Goal: Task Accomplishment & Management: Manage account settings

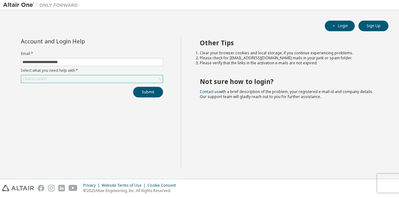
type input "**********"
click at [85, 77] on div "Click to select" at bounding box center [92, 78] width 142 height 7
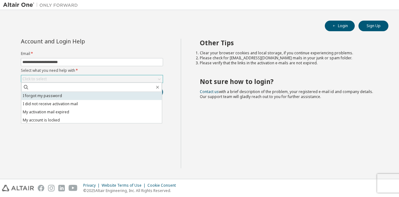
click at [76, 97] on li "I forgot my password" at bounding box center [91, 96] width 141 height 8
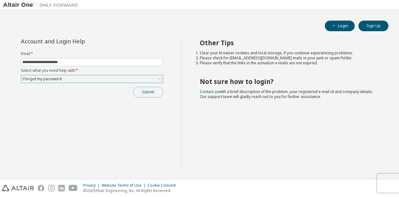
click at [139, 91] on button "Submit" at bounding box center [148, 92] width 30 height 11
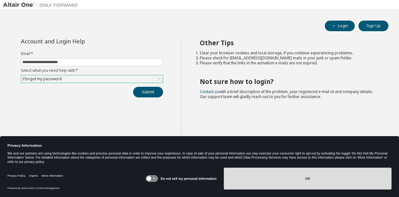
click at [252, 175] on button "OK" at bounding box center [308, 179] width 168 height 22
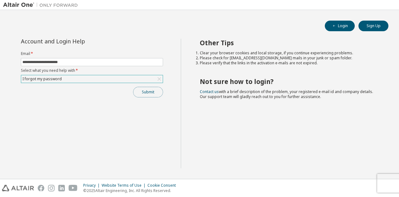
click at [149, 91] on button "Submit" at bounding box center [148, 92] width 30 height 11
